Goal: Communication & Community: Answer question/provide support

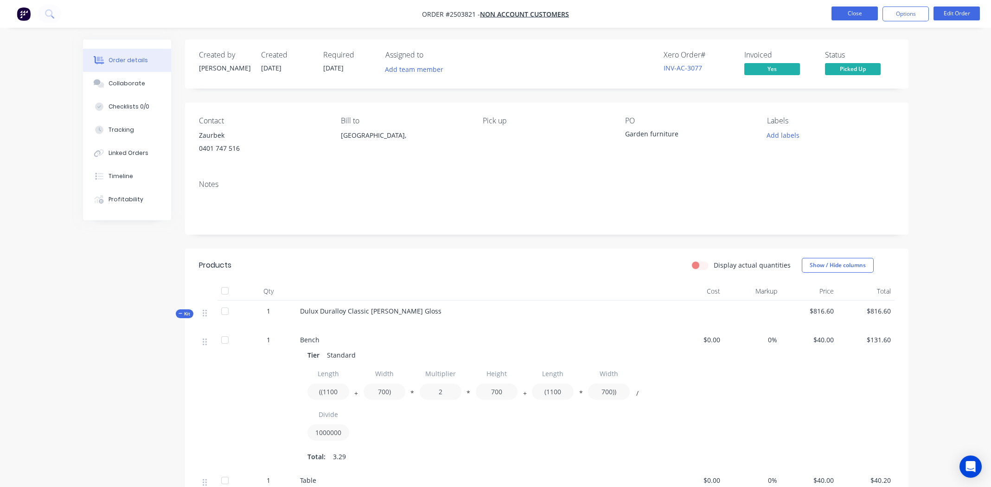
click at [854, 13] on button "Close" at bounding box center [855, 13] width 46 height 14
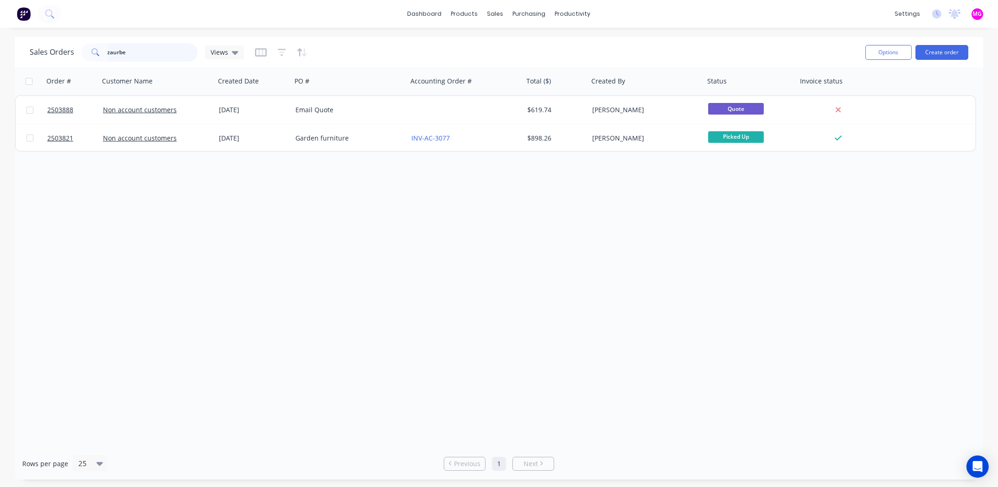
click at [132, 55] on input "zaurbe" at bounding box center [153, 52] width 90 height 19
click at [132, 54] on input "zaurbe" at bounding box center [153, 52] width 90 height 19
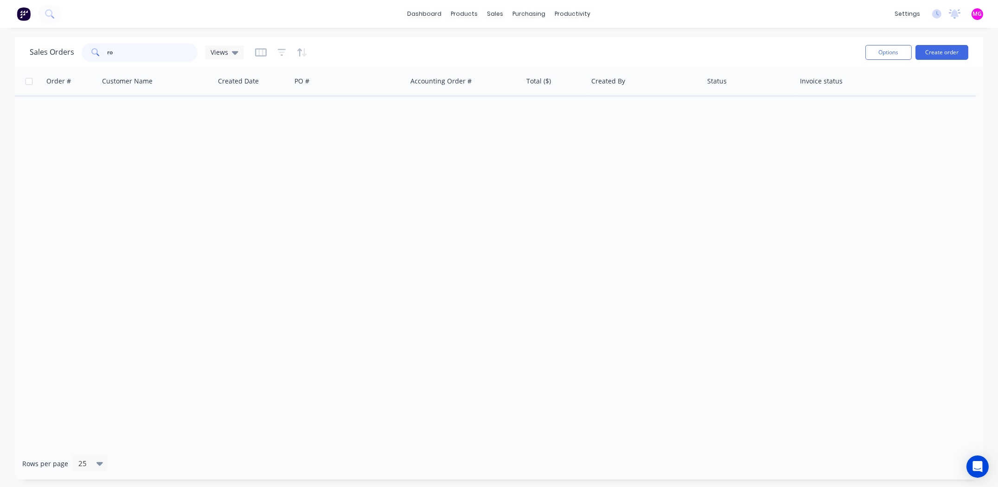
type input "r"
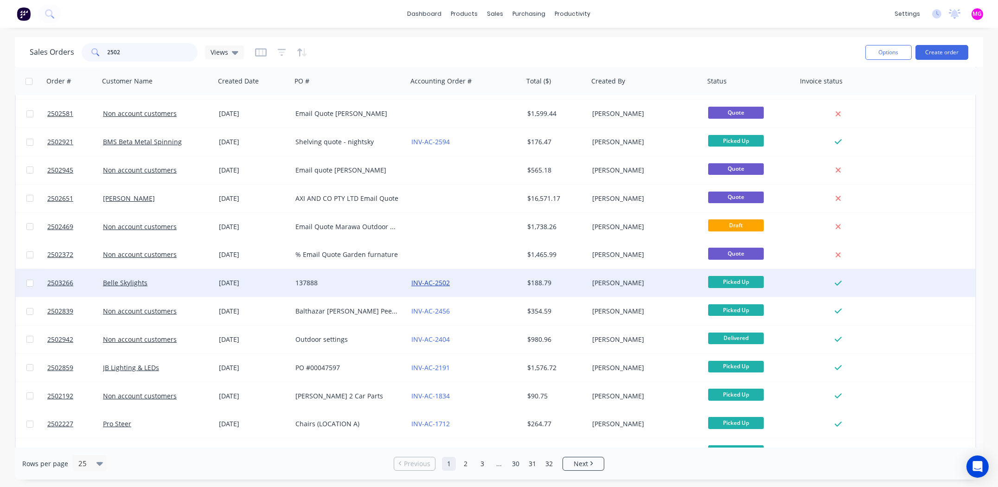
scroll to position [353, 0]
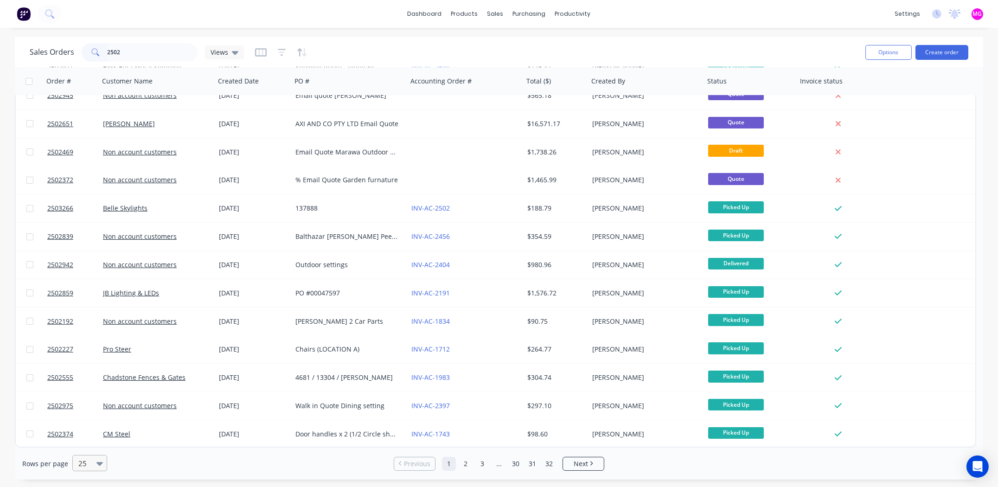
click at [97, 465] on icon at bounding box center [99, 463] width 6 height 10
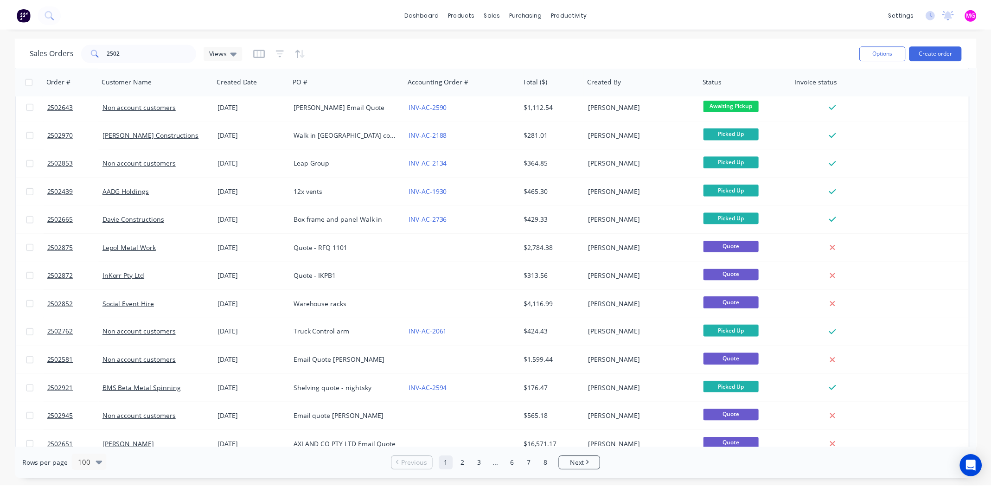
scroll to position [0, 0]
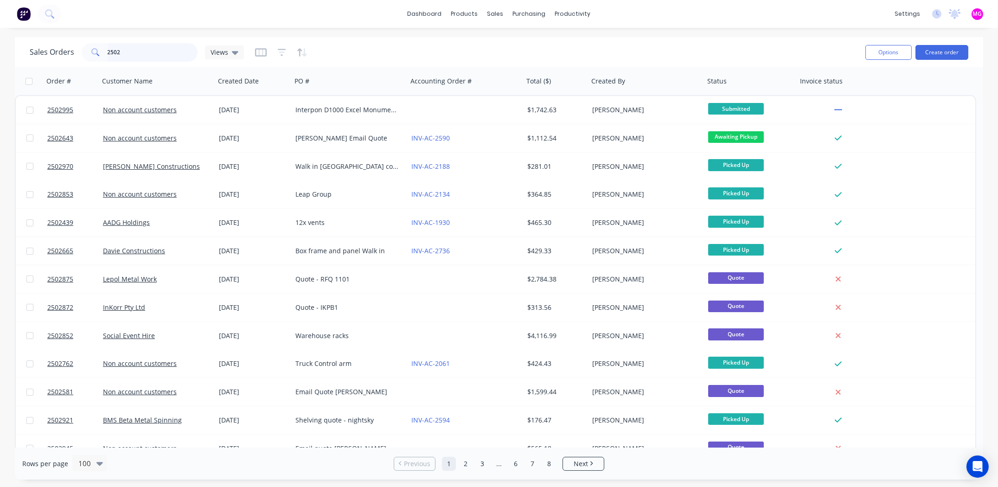
click at [141, 52] on input "2502" at bounding box center [153, 52] width 90 height 19
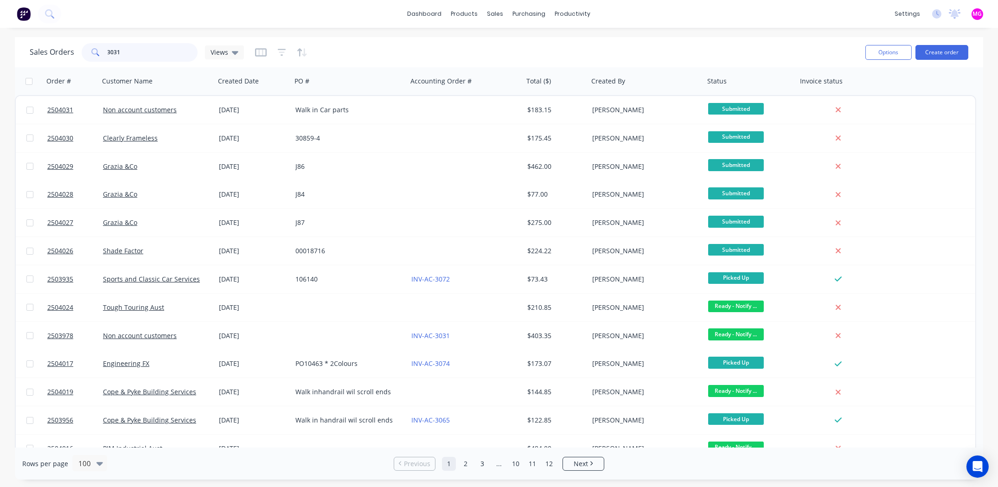
type input "3031"
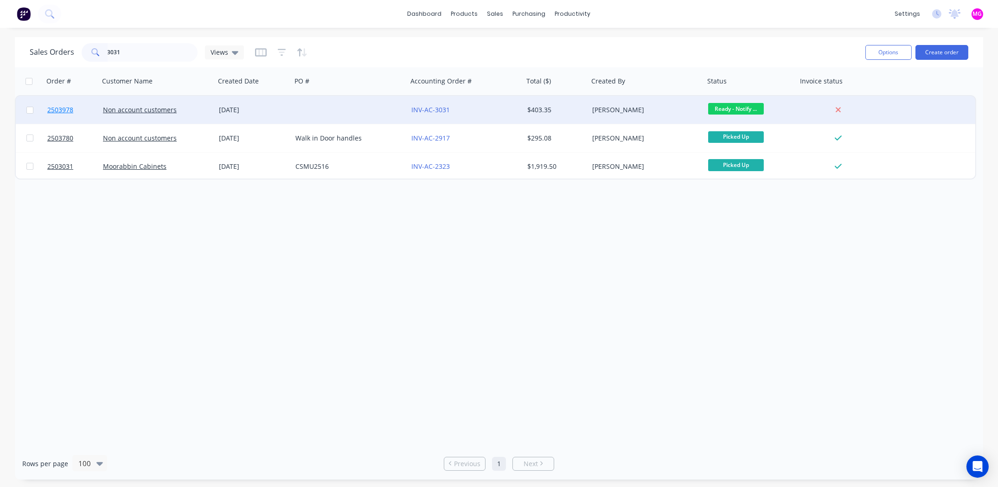
click at [71, 109] on span "2503978" at bounding box center [60, 109] width 26 height 9
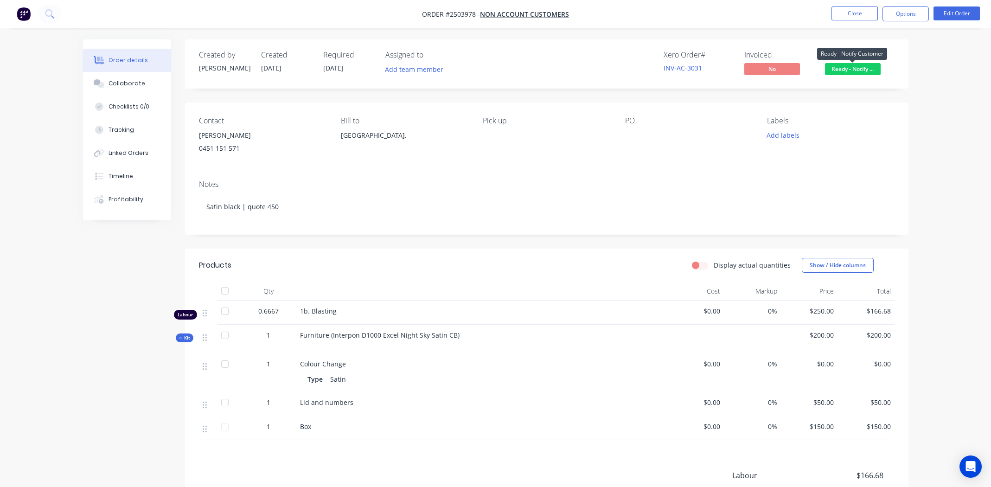
click at [848, 69] on span "Ready - Notify ..." at bounding box center [853, 69] width 56 height 12
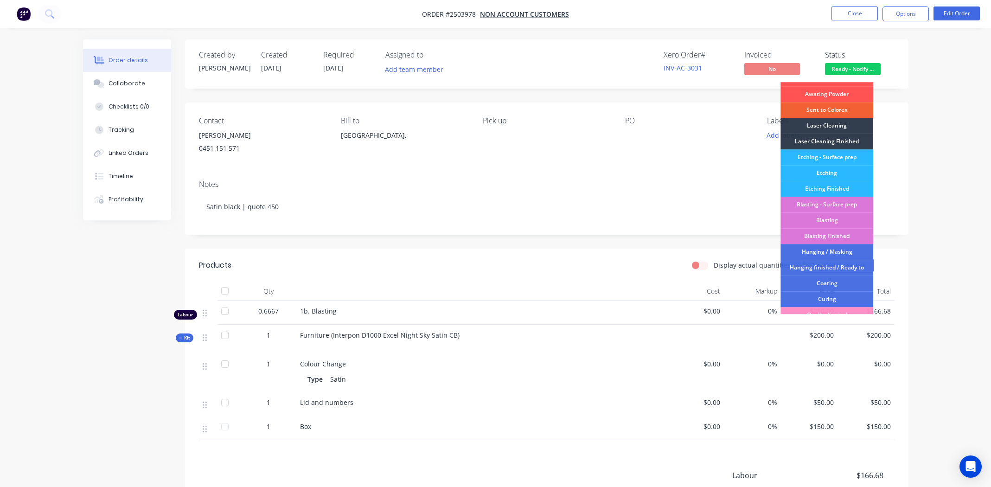
scroll to position [198, 0]
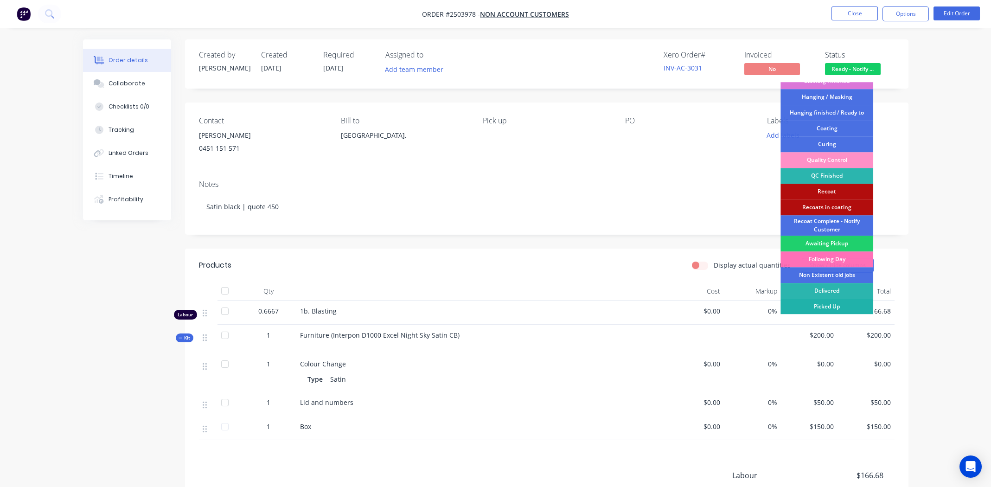
click at [846, 302] on div "Picked Up" at bounding box center [827, 307] width 93 height 16
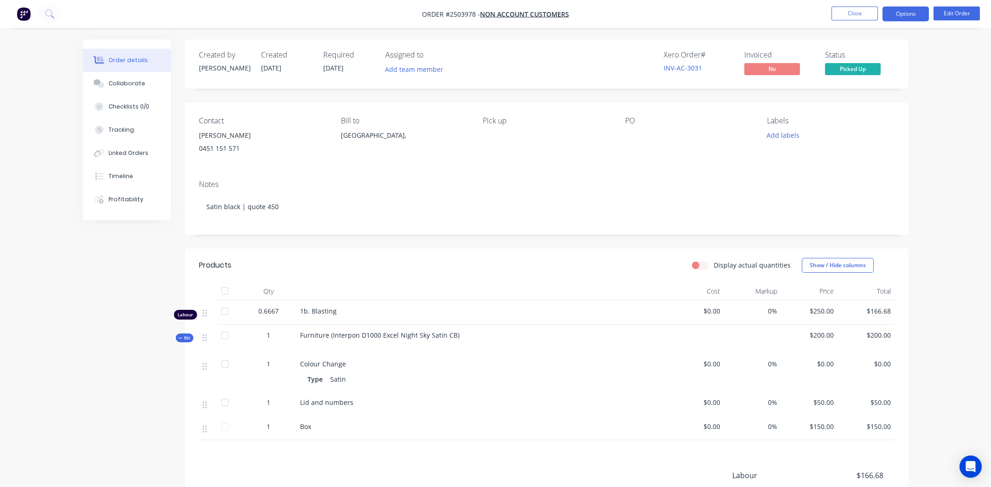
click at [904, 10] on button "Options" at bounding box center [906, 13] width 46 height 15
click at [613, 76] on div "Xero Order # INV-AC-3031 Invoiced No Status Picked Up" at bounding box center [686, 64] width 417 height 27
click at [907, 14] on button "Options" at bounding box center [906, 13] width 46 height 15
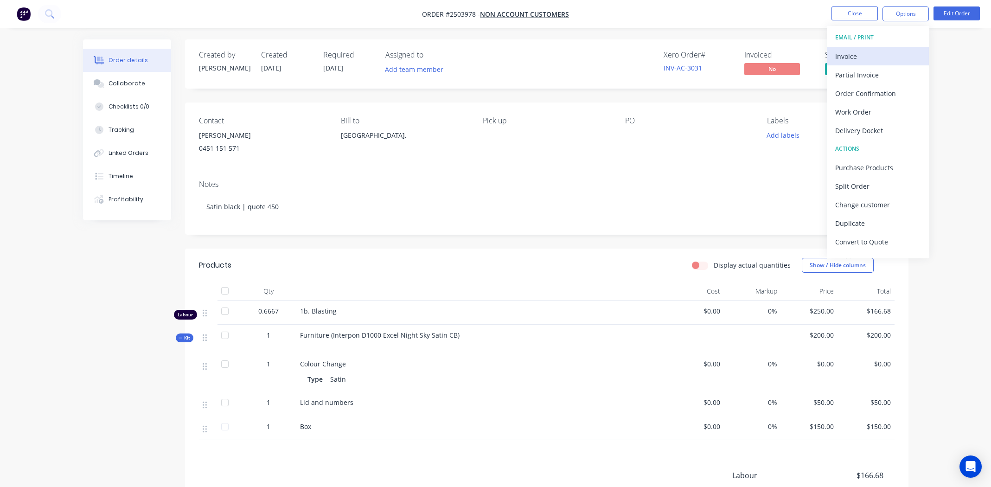
click at [859, 53] on div "Invoice" at bounding box center [877, 56] width 85 height 13
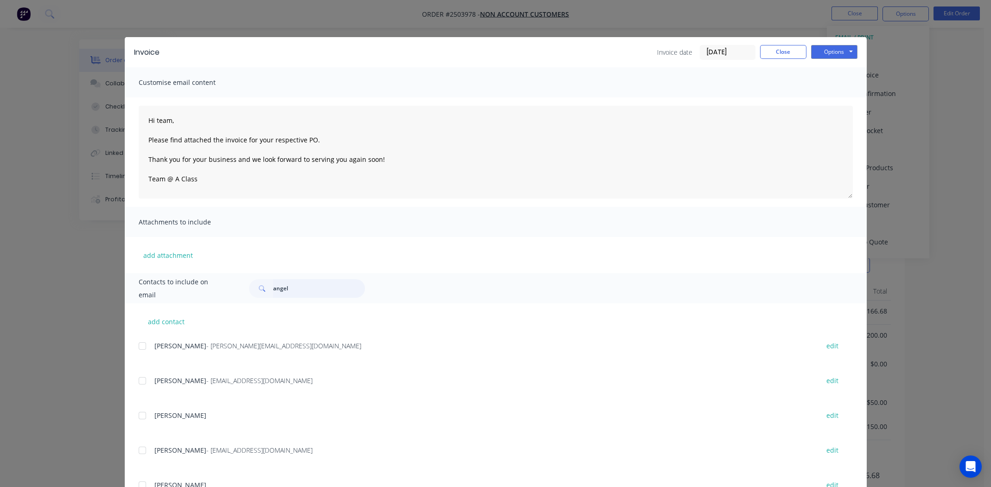
click at [310, 290] on input "angel" at bounding box center [319, 288] width 92 height 19
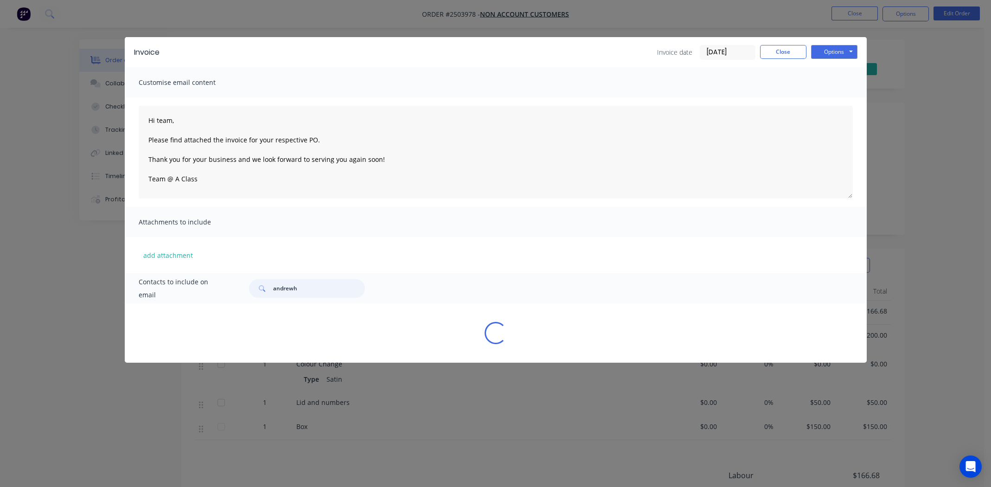
scroll to position [0, 0]
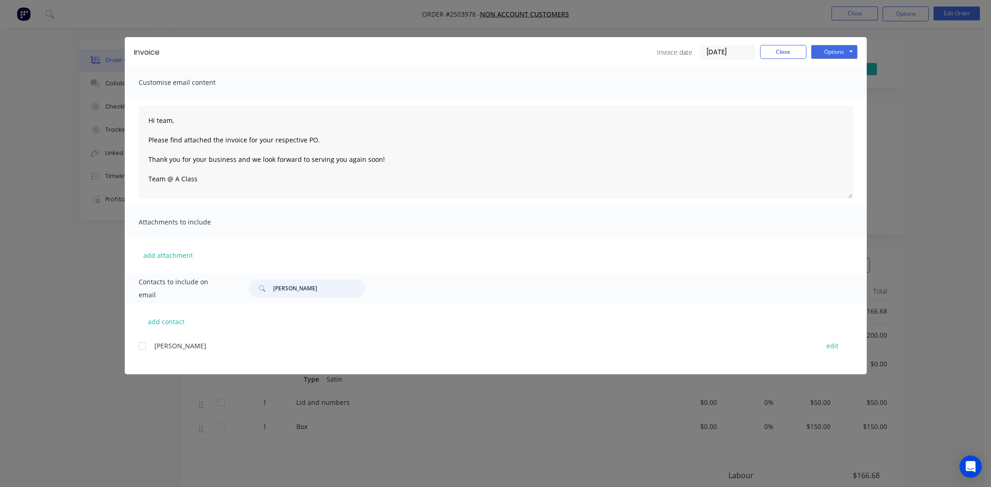
click at [142, 346] on div at bounding box center [142, 346] width 19 height 19
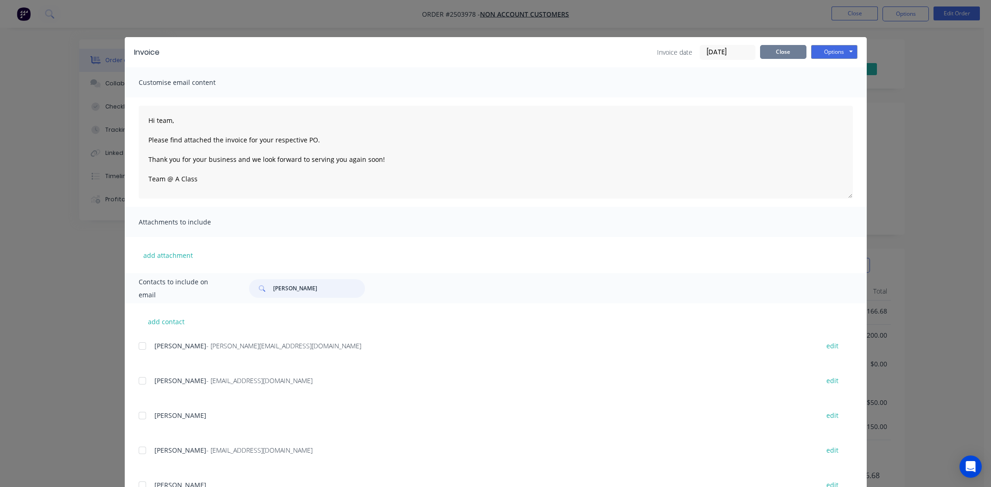
type input "[PERSON_NAME]"
click at [774, 51] on button "Close" at bounding box center [783, 52] width 46 height 14
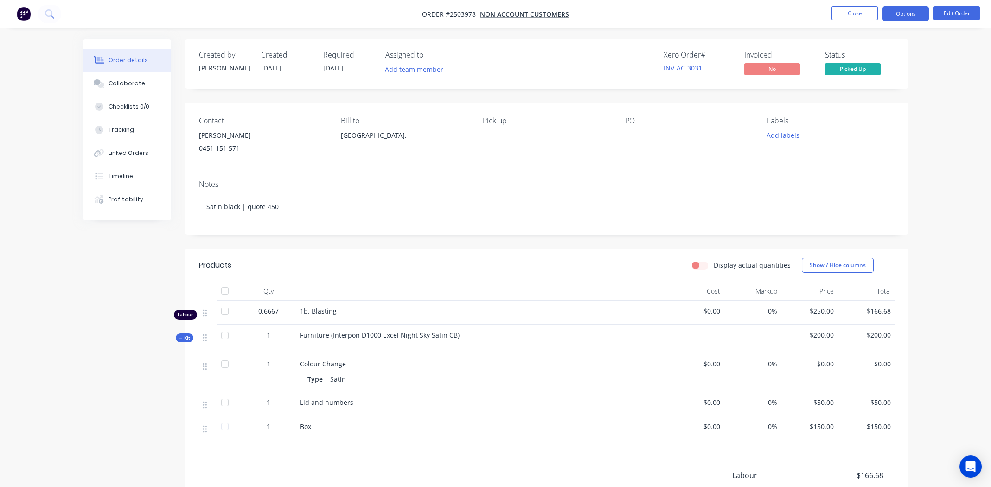
click at [904, 17] on button "Options" at bounding box center [906, 13] width 46 height 15
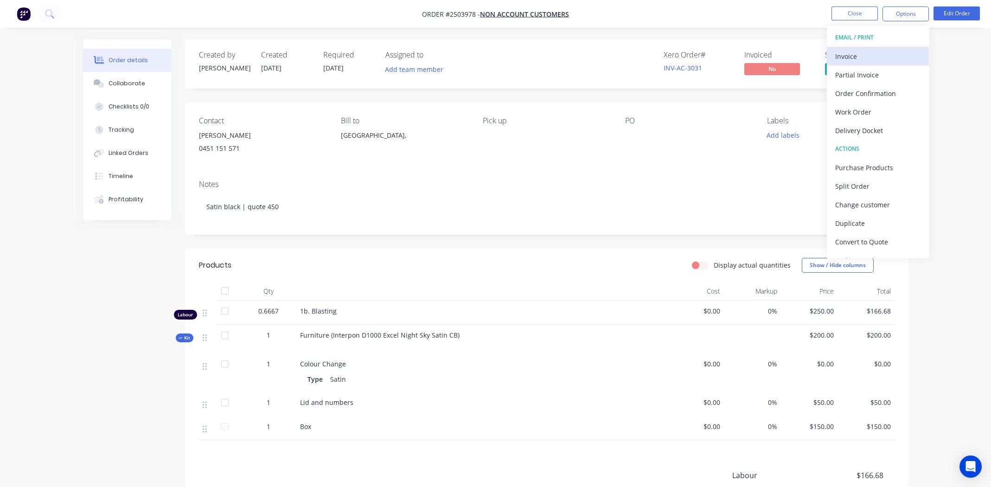
click at [859, 57] on div "Invoice" at bounding box center [877, 56] width 85 height 13
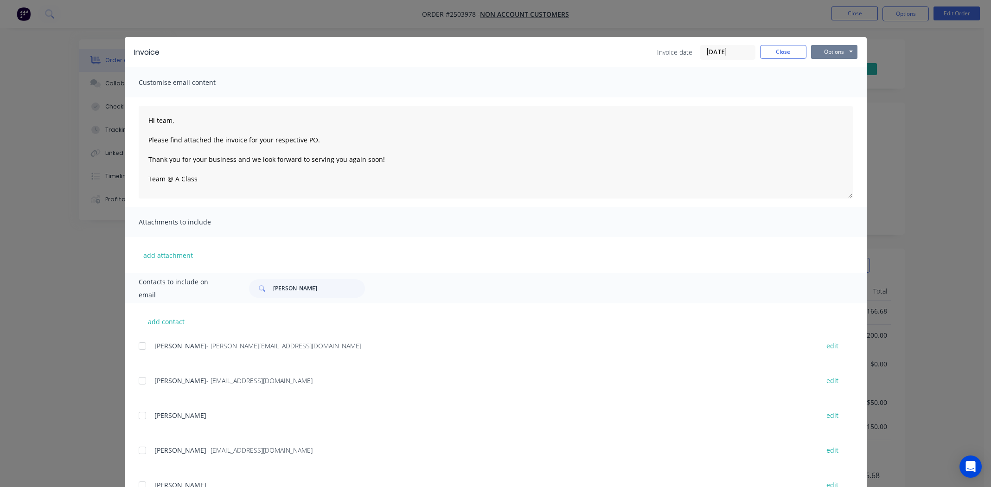
click at [828, 48] on button "Options" at bounding box center [834, 52] width 46 height 14
click at [834, 83] on button "Print" at bounding box center [840, 83] width 59 height 15
click at [781, 56] on button "Close" at bounding box center [783, 52] width 46 height 14
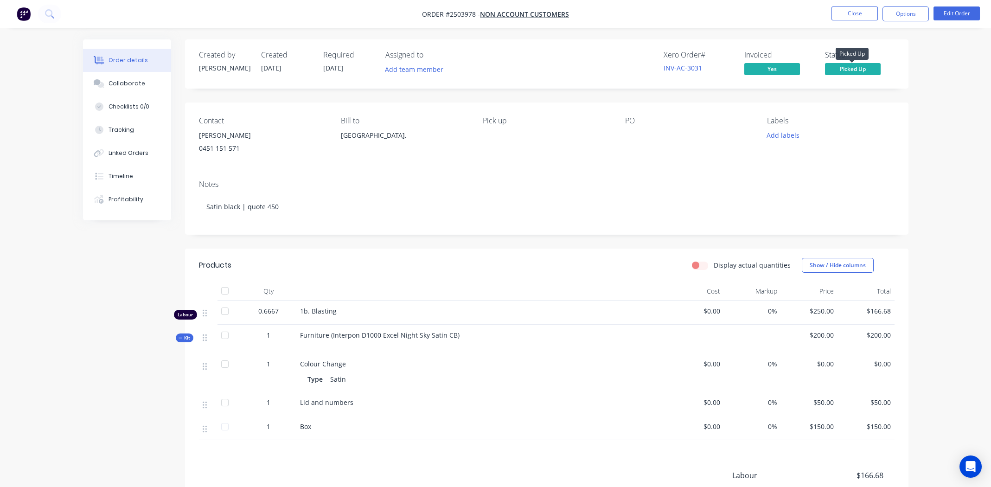
click at [846, 70] on span "Picked Up" at bounding box center [853, 69] width 56 height 12
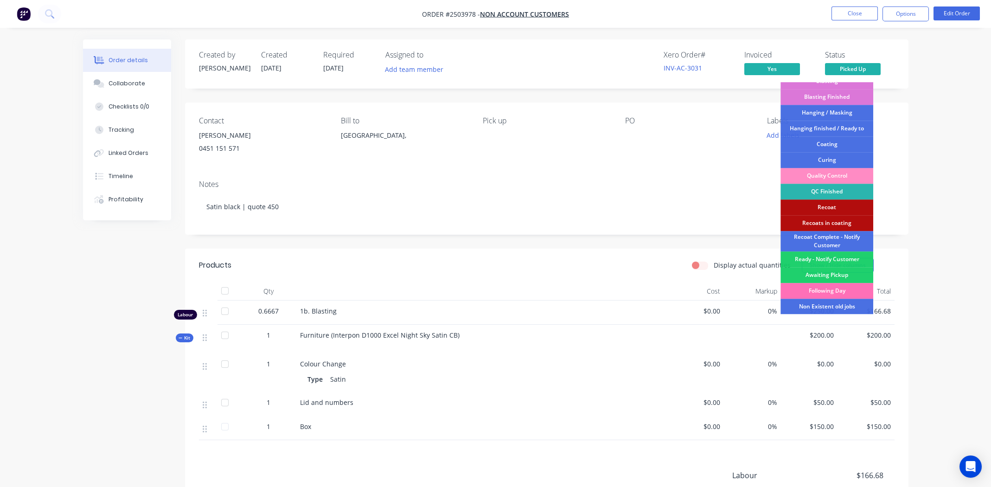
scroll to position [198, 0]
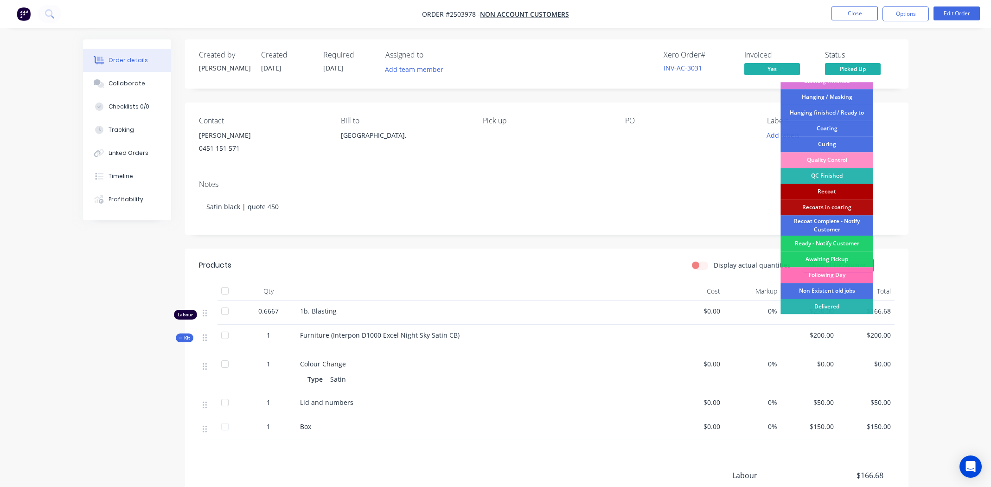
click at [828, 190] on div "Recoat" at bounding box center [827, 192] width 93 height 16
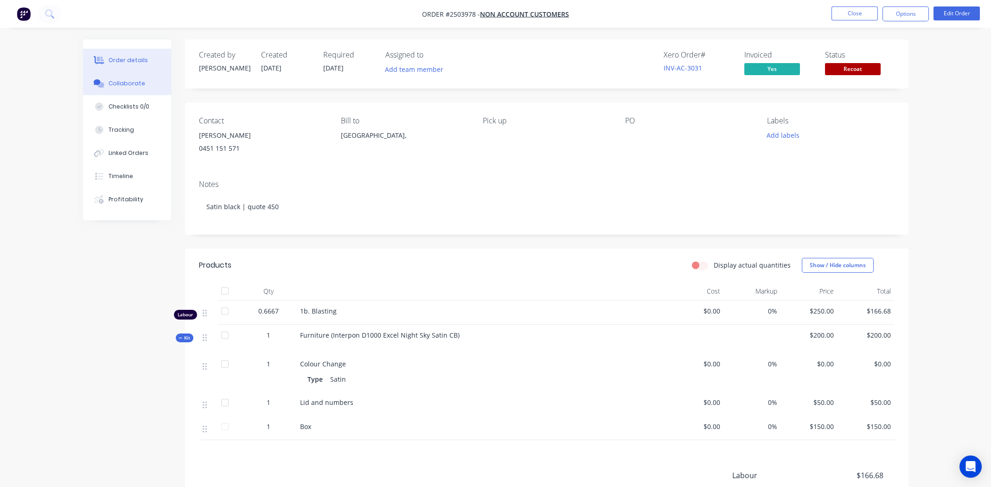
click at [125, 80] on div "Collaborate" at bounding box center [127, 83] width 37 height 8
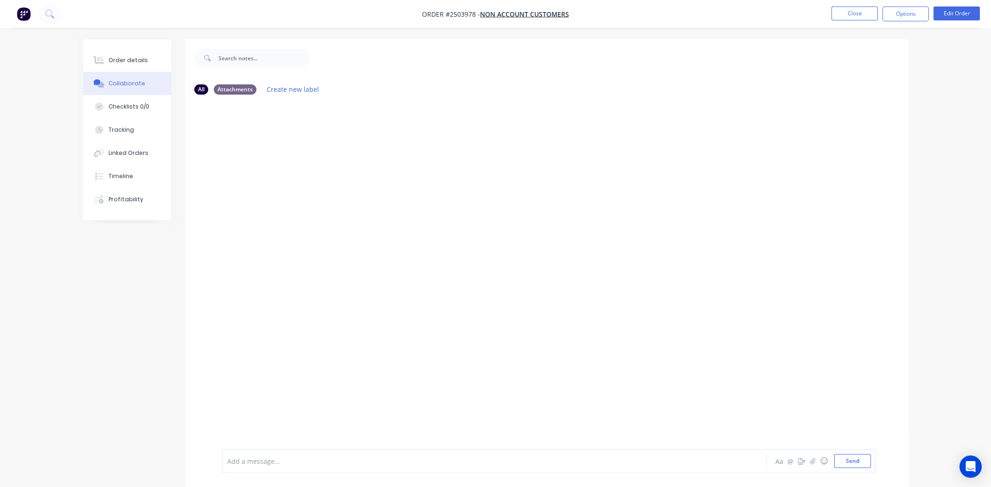
click at [291, 465] on div at bounding box center [469, 461] width 482 height 10
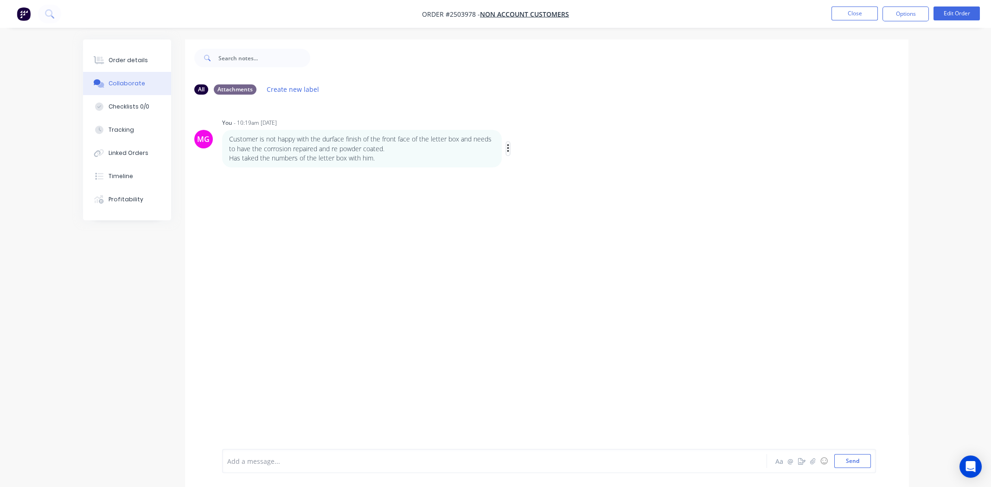
click at [508, 146] on icon "button" at bounding box center [508, 148] width 3 height 11
click at [536, 158] on button "Edit" at bounding box center [542, 165] width 58 height 15
click at [328, 453] on span "Customer is not happy with the durface finish of the front face of the letter b…" at bounding box center [453, 453] width 450 height 9
click at [383, 464] on div "Has taked the numbers of the letter box with him." at bounding box center [469, 463] width 482 height 10
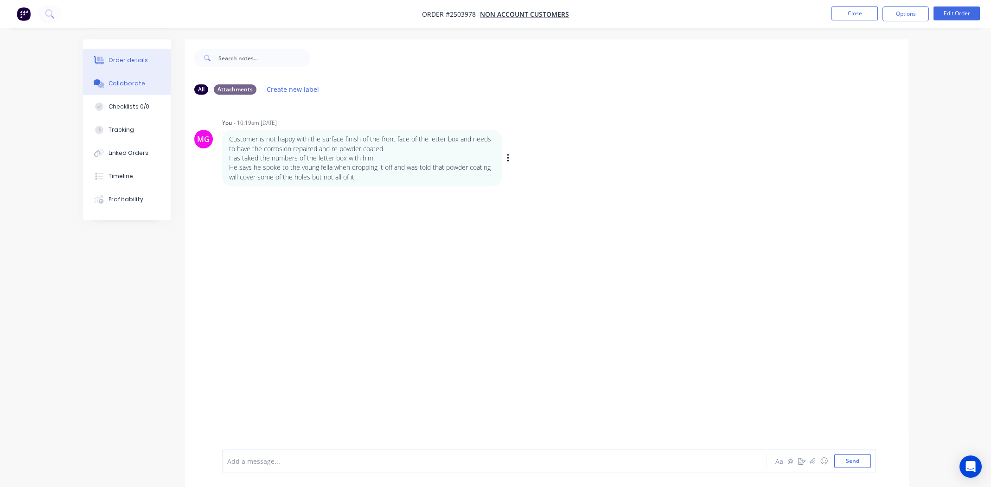
click at [117, 60] on div "Order details" at bounding box center [128, 60] width 39 height 8
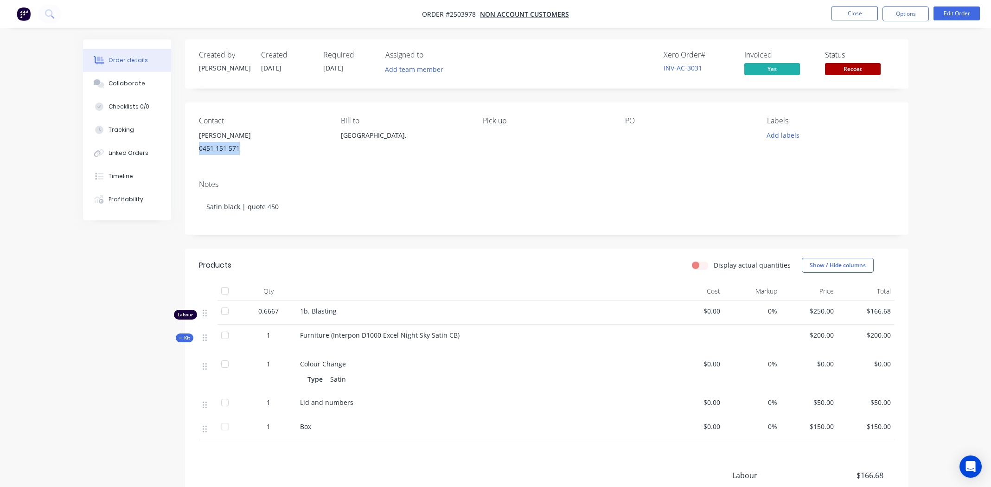
drag, startPoint x: 240, startPoint y: 148, endPoint x: 195, endPoint y: 151, distance: 44.6
click at [195, 151] on div "Contact [PERSON_NAME] [PHONE_NUMBER] Bill to [GEOGRAPHIC_DATA], Pick up PO Labe…" at bounding box center [547, 138] width 724 height 70
click at [642, 177] on div "Notes Satin black | quote 450" at bounding box center [547, 204] width 724 height 62
drag, startPoint x: 476, startPoint y: 13, endPoint x: 410, endPoint y: 10, distance: 66.0
click at [410, 10] on nav "Order #2503978 - Non account customers Close Options Edit Order" at bounding box center [495, 14] width 991 height 28
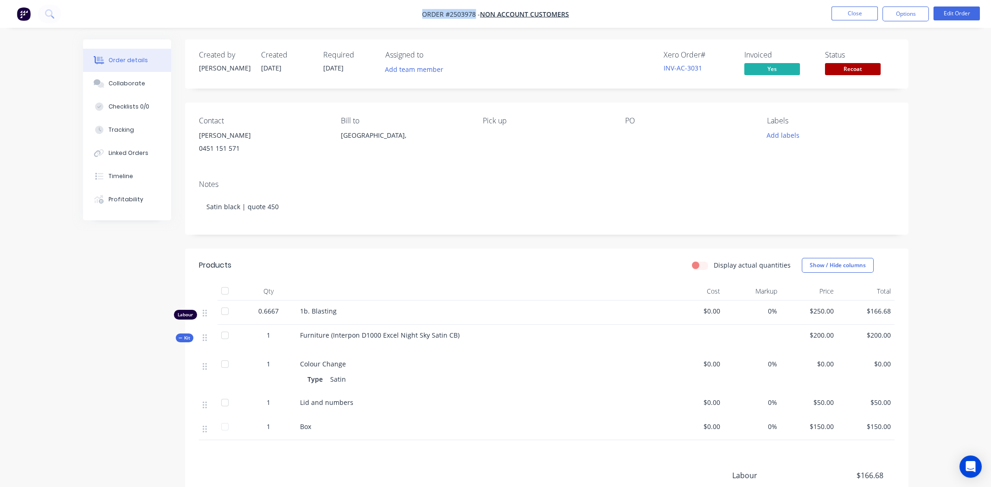
copy span "Order #2503978"
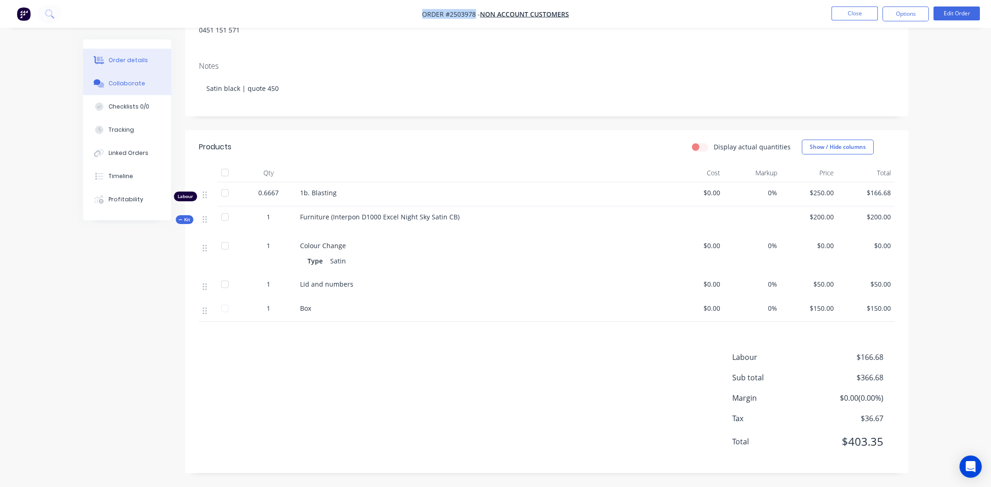
click at [117, 83] on div "Collaborate" at bounding box center [127, 83] width 37 height 8
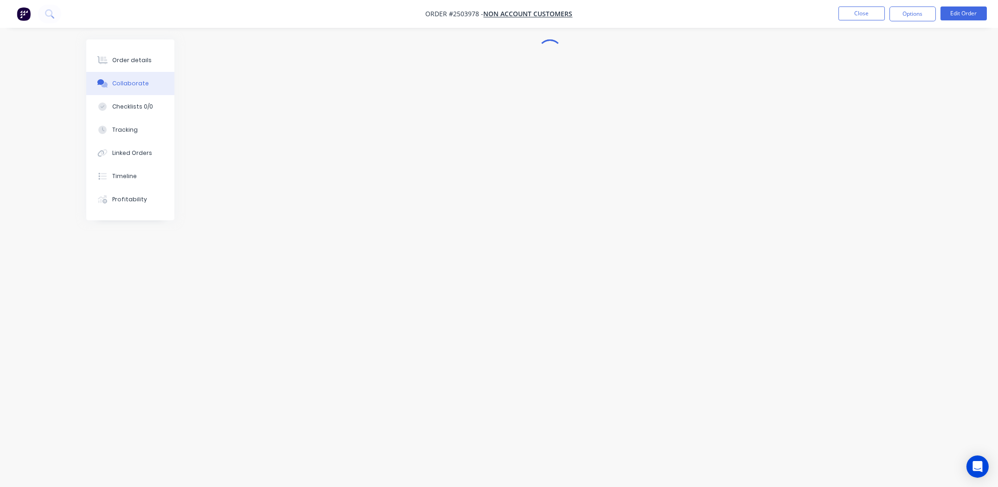
click at [590, 14] on nav "Order #2503978 - Non account customers Close Options Edit Order" at bounding box center [499, 14] width 998 height 28
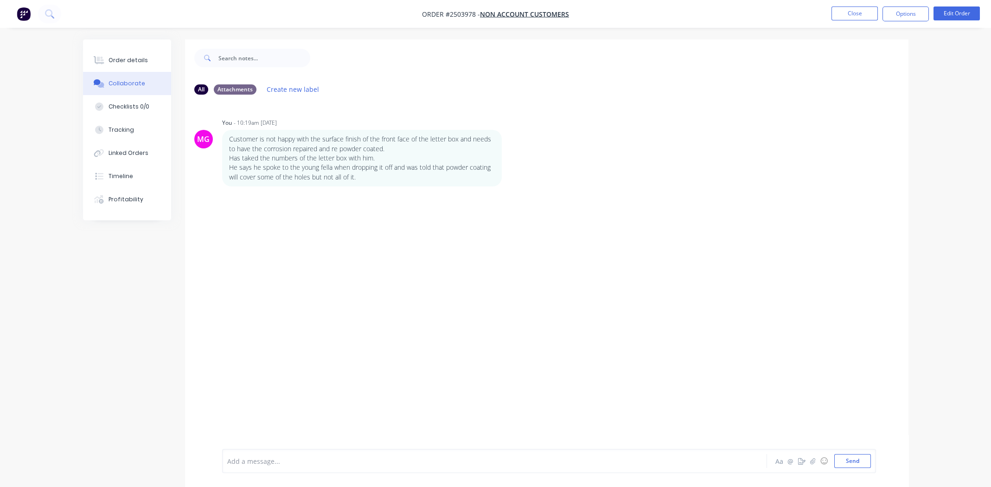
click at [348, 227] on div "MG You - 10:19am 05/09/25 Customer is not happy with the surface finish of the …" at bounding box center [547, 275] width 724 height 347
click at [812, 461] on icon "button" at bounding box center [812, 461] width 5 height 6
click at [854, 461] on button "Send" at bounding box center [853, 461] width 37 height 14
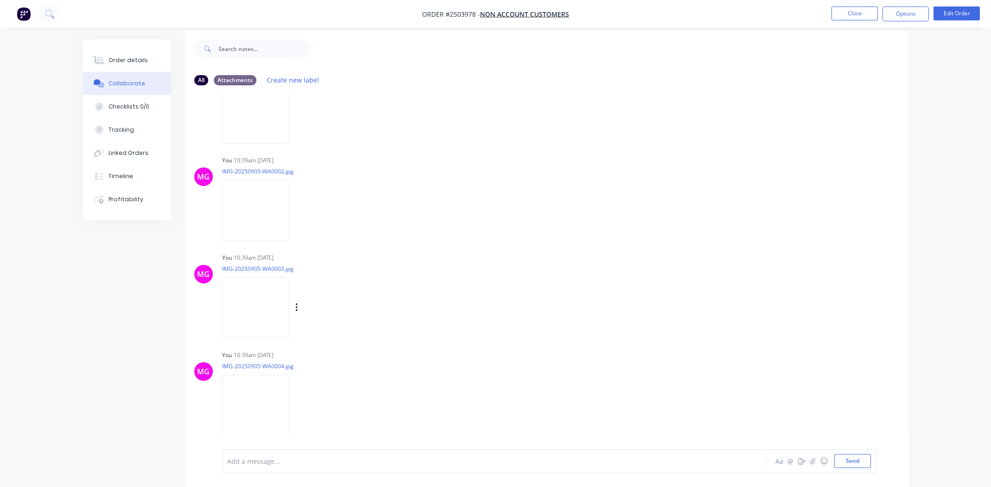
scroll to position [13, 0]
click at [522, 264] on div "MG You 10:39am 05/09/25 IMG-20250905-WA0003.jpg Labels Download Delete" at bounding box center [547, 289] width 724 height 84
click at [122, 56] on div "Order details" at bounding box center [128, 60] width 39 height 8
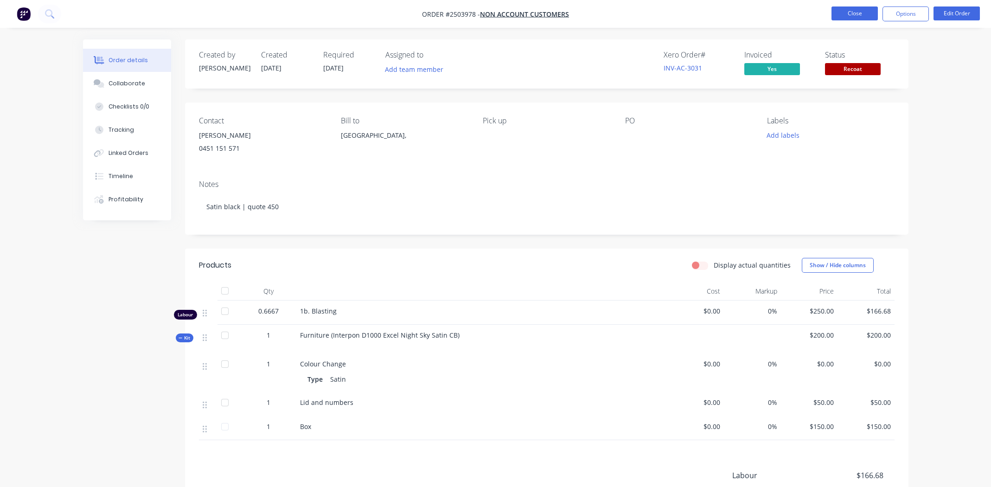
click at [846, 5] on nav "Order #2503978 - Non account customers Close Options Edit Order" at bounding box center [495, 14] width 991 height 28
click at [842, 14] on button "Close" at bounding box center [855, 13] width 46 height 14
